Goal: Information Seeking & Learning: Learn about a topic

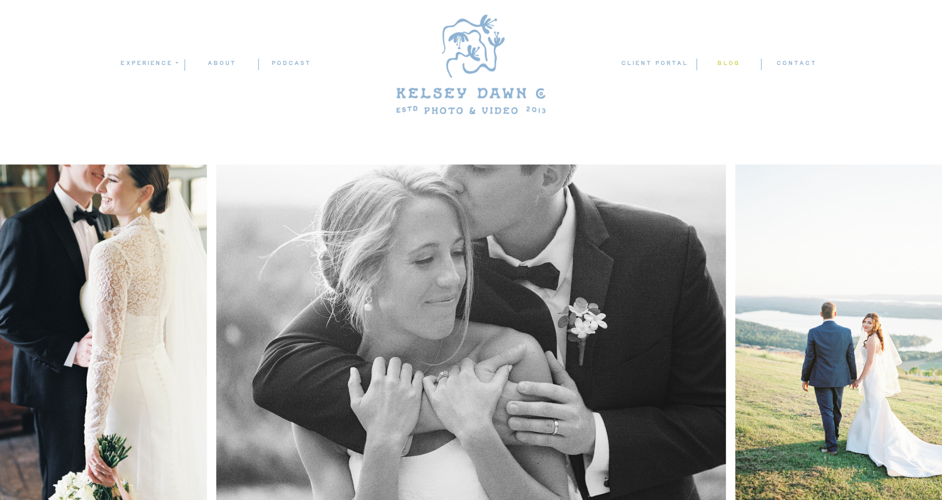
click at [733, 61] on nav "blog" at bounding box center [728, 63] width 64 height 11
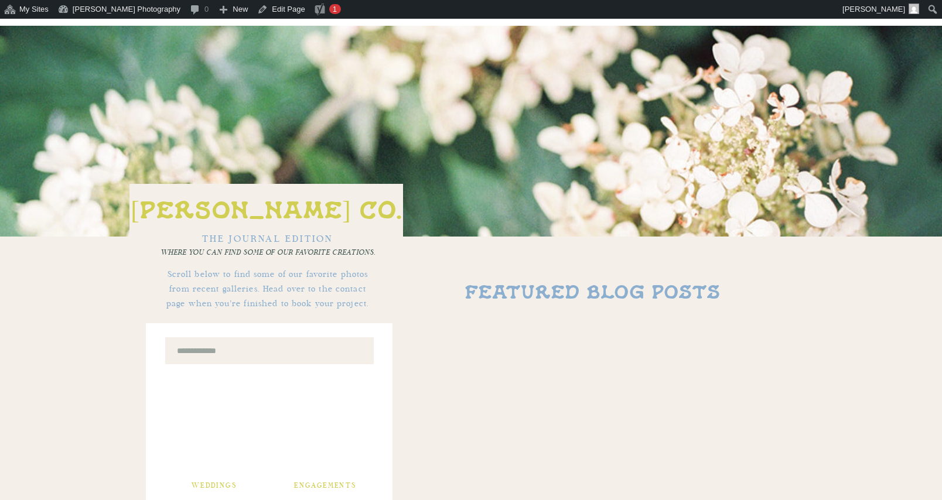
scroll to position [244, 0]
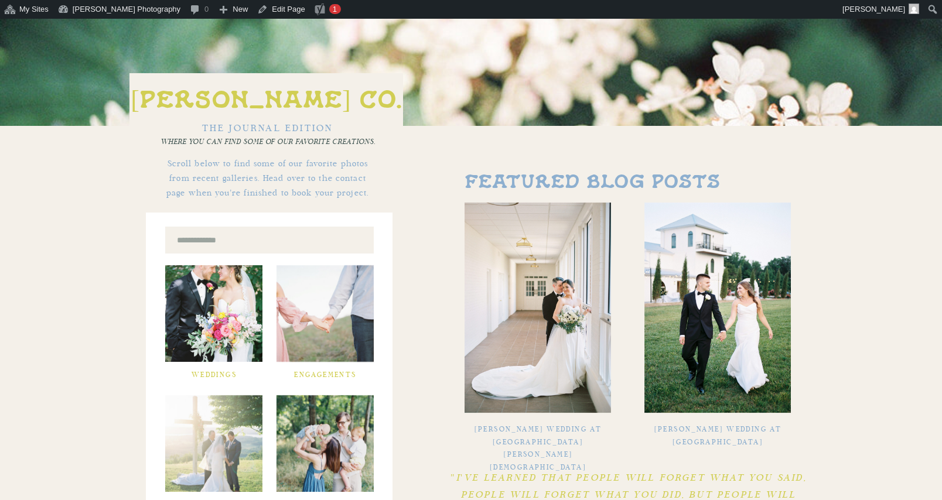
click at [239, 239] on input "Search for:" at bounding box center [270, 240] width 187 height 12
type input "**********"
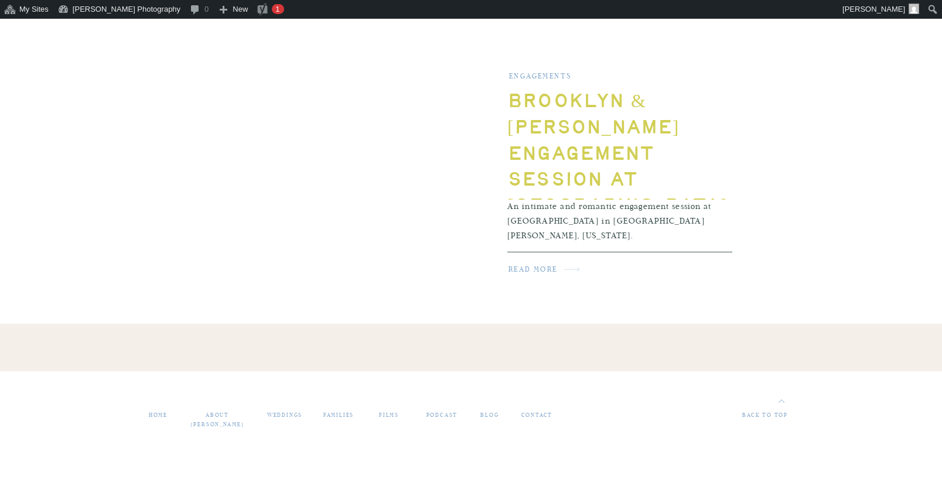
scroll to position [779, 0]
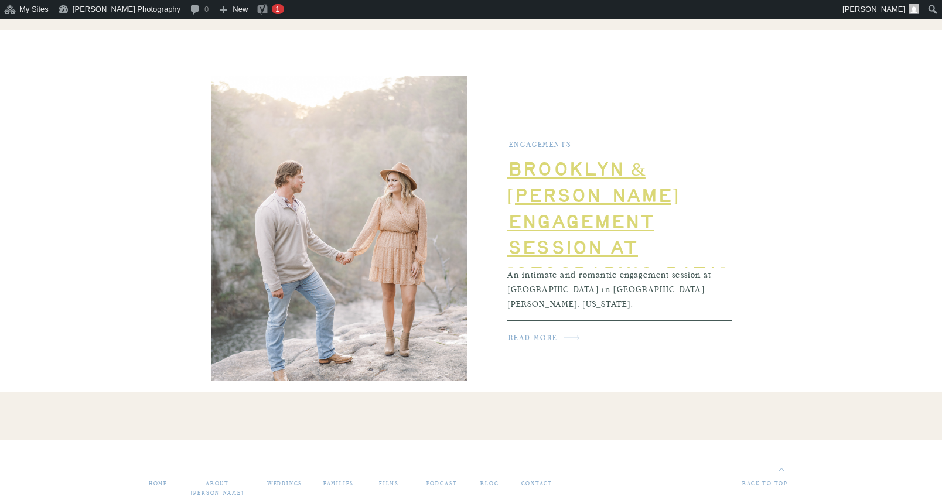
click at [614, 174] on link "Brooklyn & John David Engagement Session at DeSoto Falls" at bounding box center [616, 222] width 219 height 121
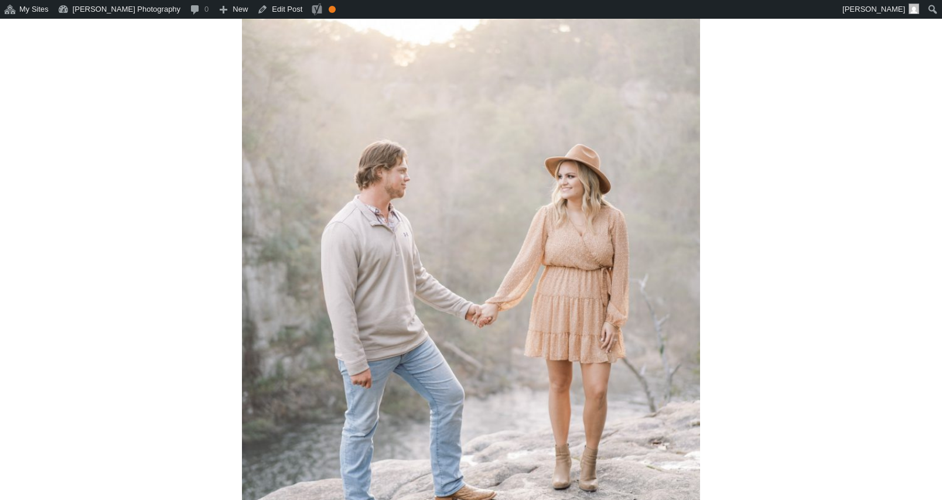
scroll to position [415, 0]
